Goal: Book appointment/travel/reservation

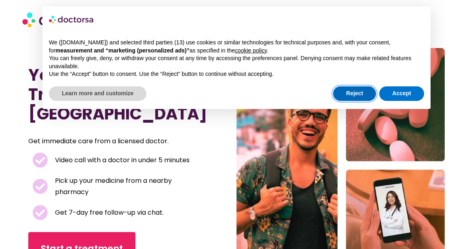
click at [347, 92] on button "Reject" at bounding box center [354, 94] width 43 height 15
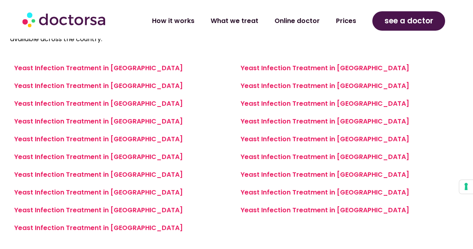
scroll to position [339, 0]
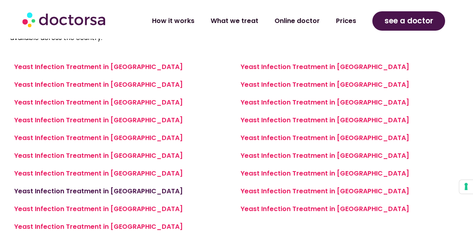
click at [116, 187] on link "Yeast Infection Treatment in Madrid" at bounding box center [98, 191] width 169 height 9
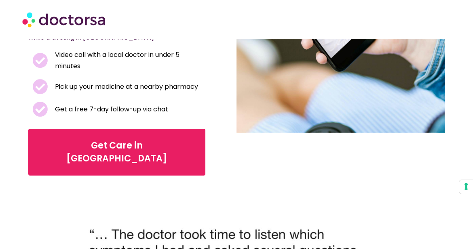
scroll to position [183, 0]
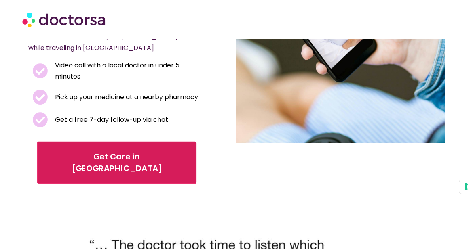
click at [76, 146] on link "Get Care in Madrid" at bounding box center [116, 163] width 159 height 42
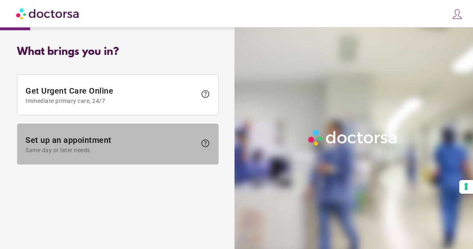
click at [98, 143] on span "Set up an appointment Same day or later needs" at bounding box center [110, 144] width 171 height 18
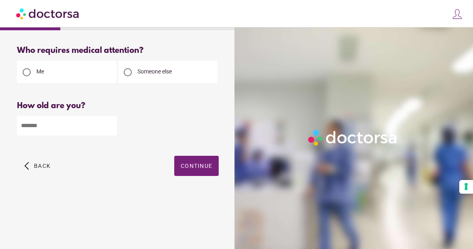
click at [75, 130] on input "number" at bounding box center [67, 126] width 100 height 20
click at [108, 124] on input "*" at bounding box center [67, 126] width 100 height 20
type input "*"
click at [108, 124] on input "*" at bounding box center [67, 126] width 100 height 20
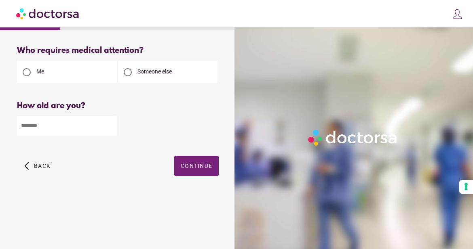
click at [57, 129] on input "*" at bounding box center [67, 126] width 100 height 20
type input "**"
click at [190, 161] on span "button" at bounding box center [196, 166] width 44 height 20
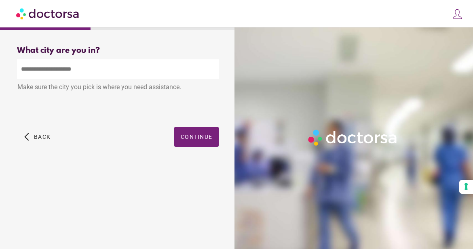
click at [141, 80] on div "Make sure the city you pick is where you need assistance." at bounding box center [118, 88] width 202 height 18
click at [120, 73] on input "text" at bounding box center [118, 69] width 202 height 20
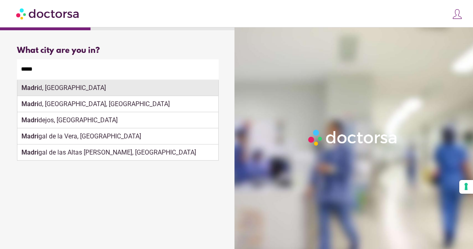
click at [115, 92] on div "Madri d, [GEOGRAPHIC_DATA]" at bounding box center [117, 88] width 201 height 16
type input "**********"
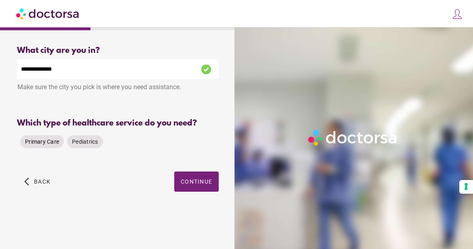
click at [47, 141] on span "Primary Care" at bounding box center [42, 142] width 34 height 6
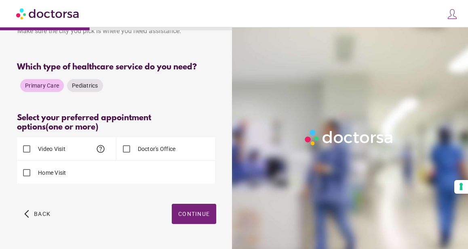
scroll to position [64, 0]
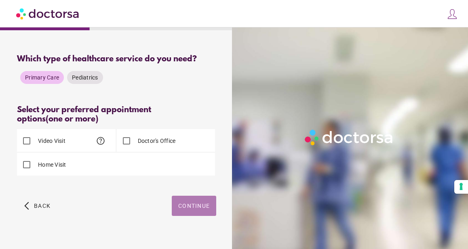
click at [191, 205] on span "Continue" at bounding box center [194, 206] width 32 height 6
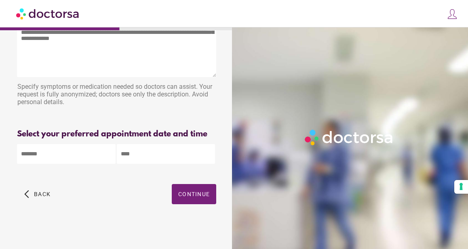
scroll to position [0, 0]
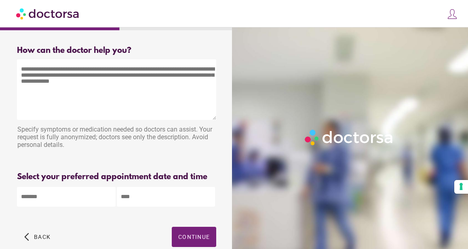
click at [91, 93] on textarea at bounding box center [116, 89] width 199 height 61
drag, startPoint x: 95, startPoint y: 86, endPoint x: 35, endPoint y: 82, distance: 60.8
click at [35, 82] on textarea at bounding box center [116, 89] width 199 height 61
drag, startPoint x: 22, startPoint y: 68, endPoint x: 86, endPoint y: 96, distance: 69.7
click at [86, 96] on textarea at bounding box center [116, 89] width 199 height 61
